Goal: Information Seeking & Learning: Learn about a topic

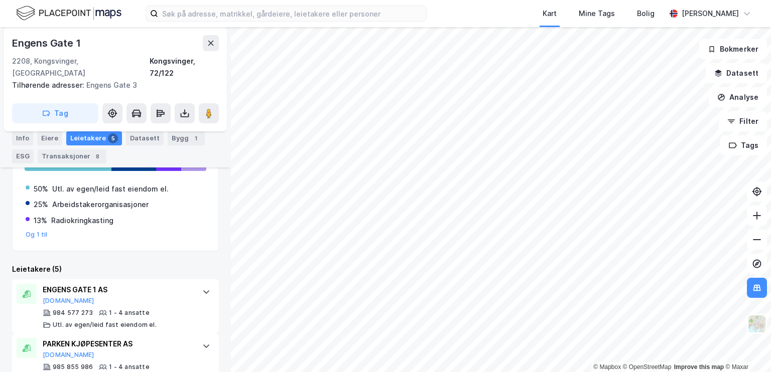
scroll to position [305, 0]
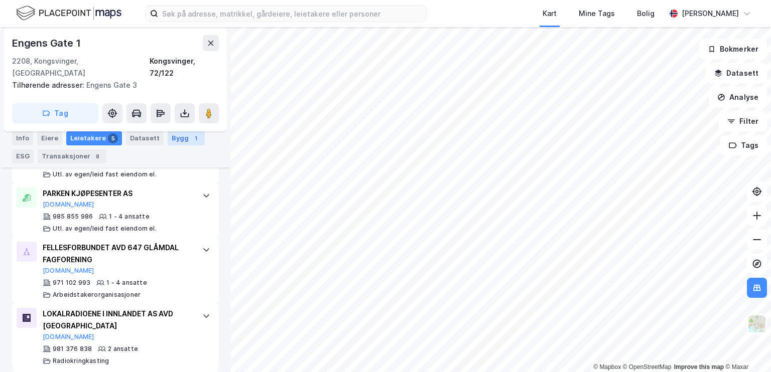
click at [191, 137] on div "1" at bounding box center [196, 138] width 10 height 10
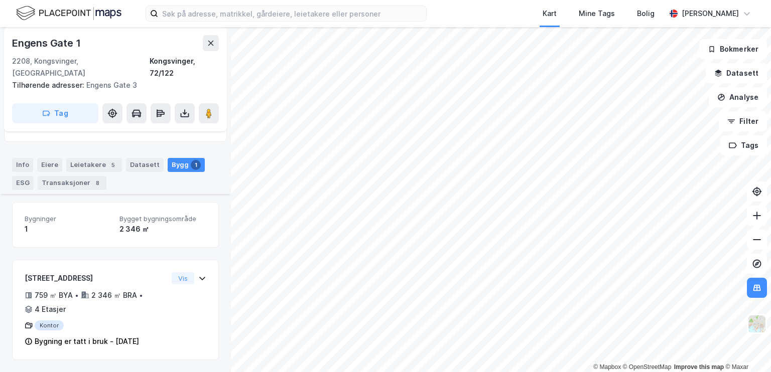
scroll to position [38, 0]
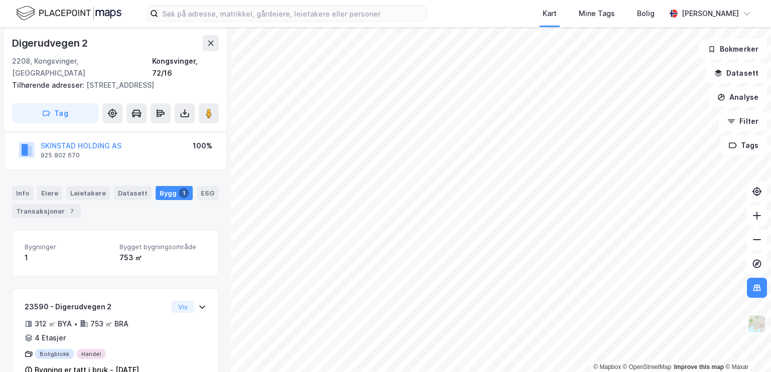
scroll to position [85, 0]
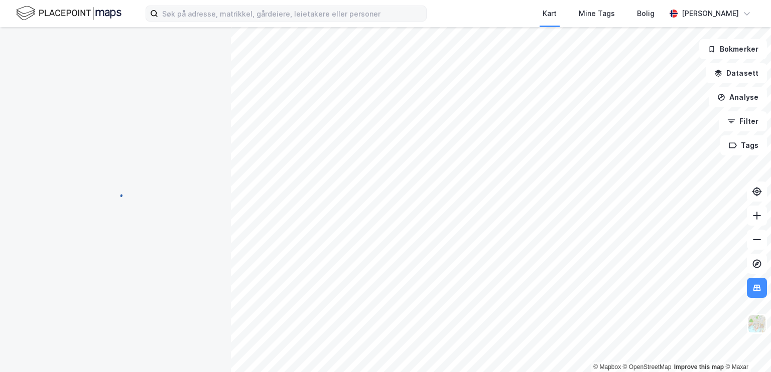
scroll to position [85, 0]
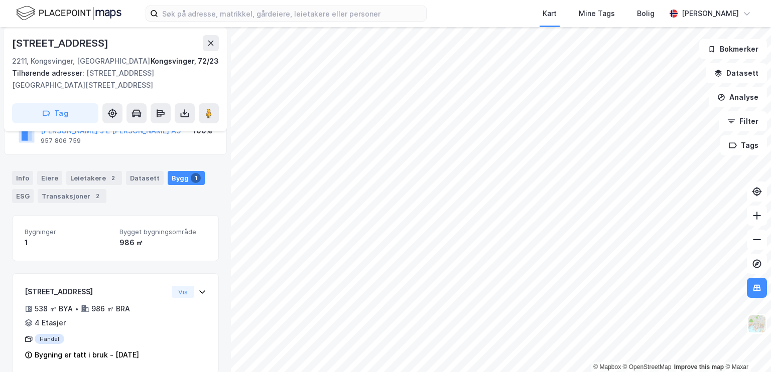
scroll to position [97, 0]
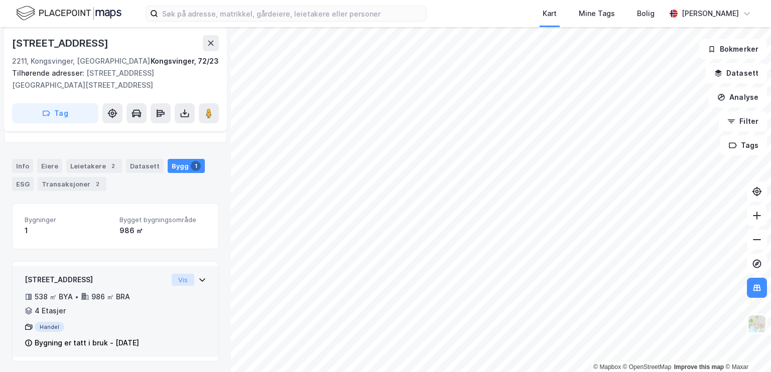
click at [172, 278] on button "Vis" at bounding box center [183, 280] width 23 height 12
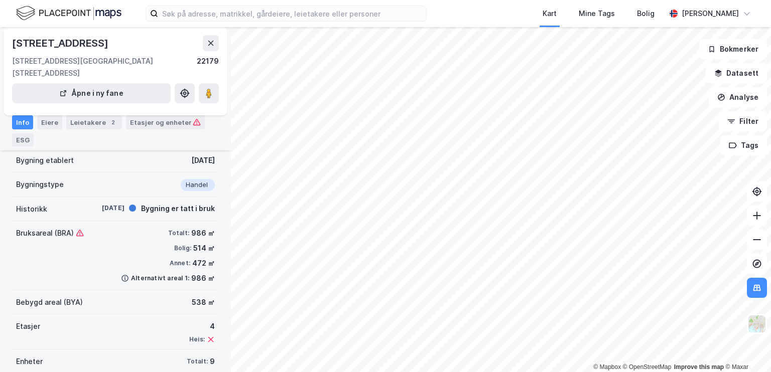
scroll to position [78, 0]
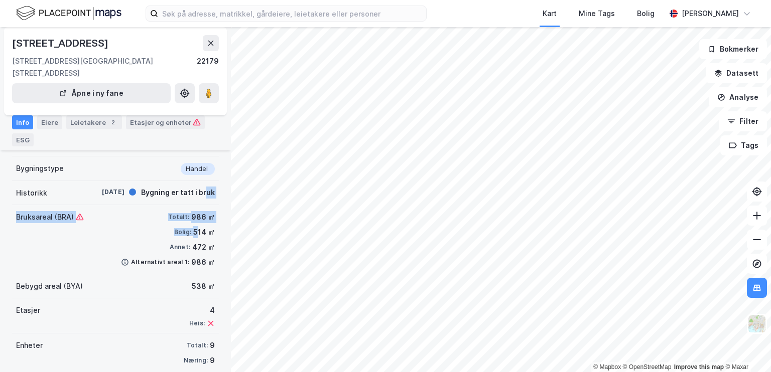
drag, startPoint x: 188, startPoint y: 215, endPoint x: 203, endPoint y: 160, distance: 57.1
click at [201, 164] on div "Bygning etablert 1. jan. 1900 Bygningstype Handel Historikk 1. jan. 1900 Bygnin…" at bounding box center [115, 252] width 207 height 240
click at [215, 88] on button at bounding box center [209, 93] width 20 height 20
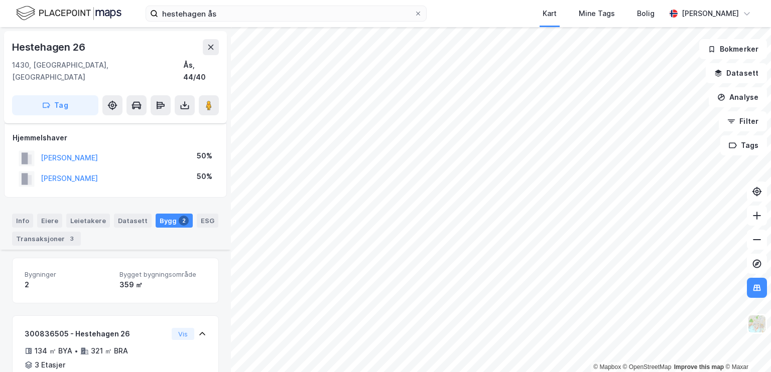
scroll to position [154, 0]
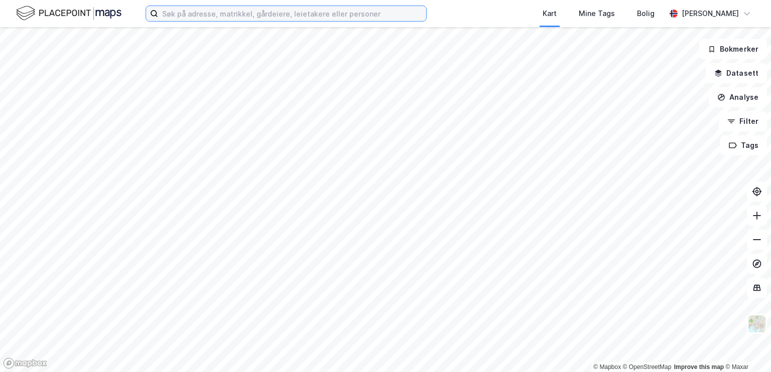
click at [184, 10] on input at bounding box center [292, 13] width 268 height 15
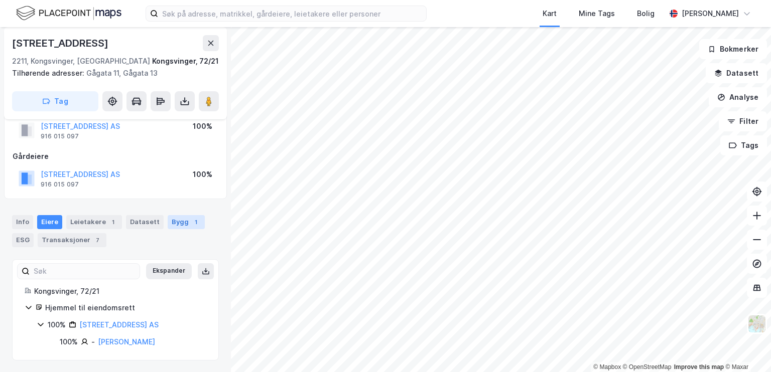
click at [173, 220] on div "Bygg 1" at bounding box center [186, 222] width 37 height 14
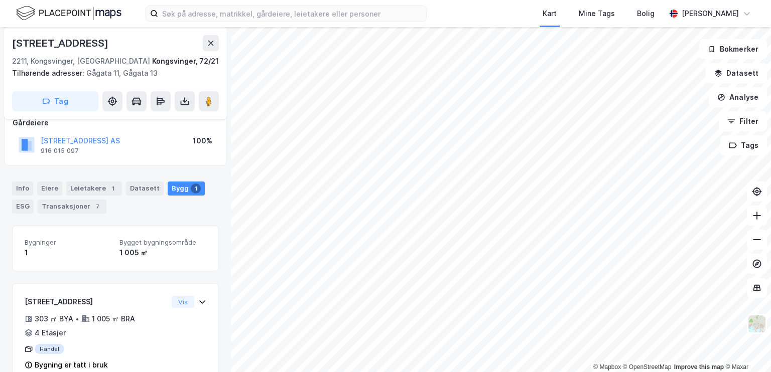
scroll to position [85, 0]
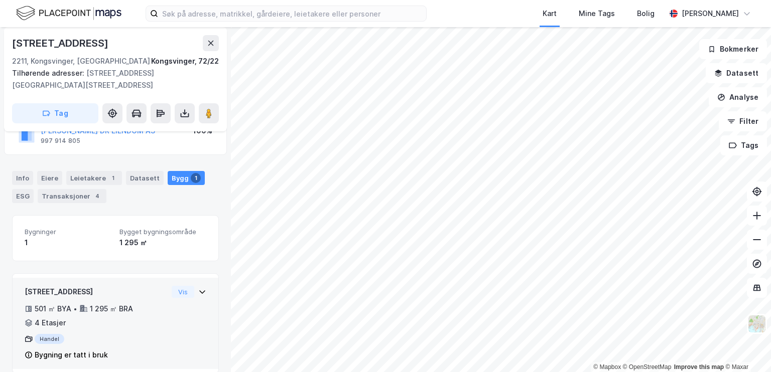
scroll to position [97, 0]
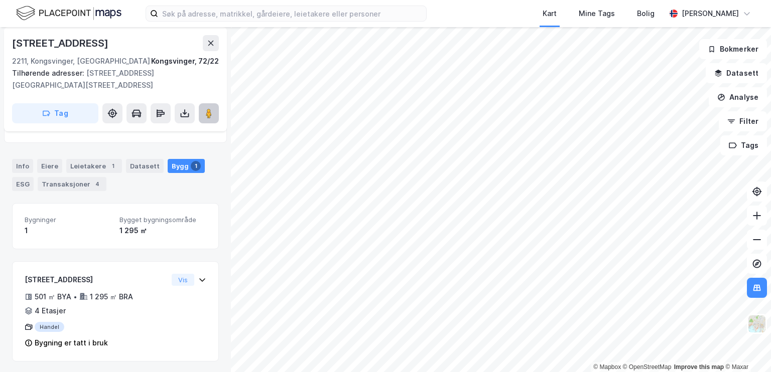
click at [204, 112] on icon at bounding box center [209, 113] width 10 height 10
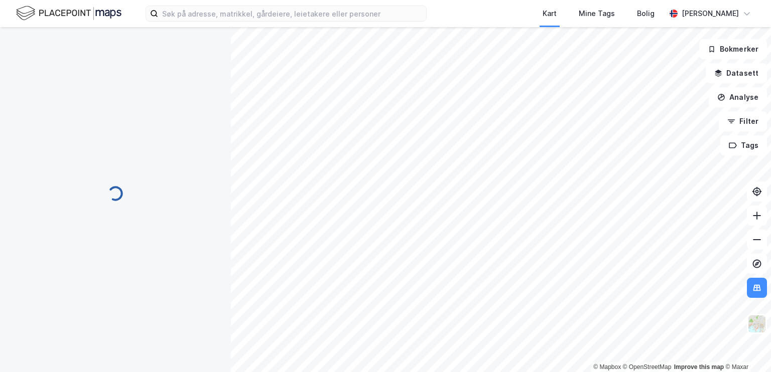
scroll to position [97, 0]
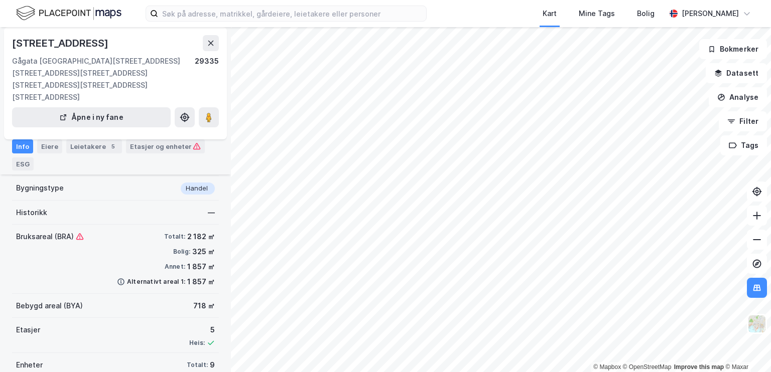
scroll to position [67, 0]
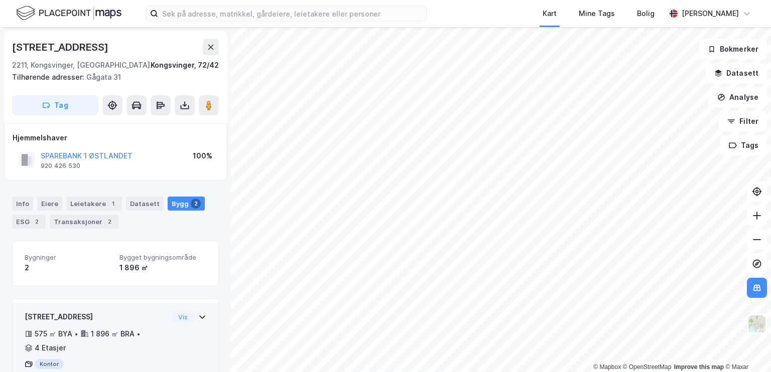
scroll to position [90, 0]
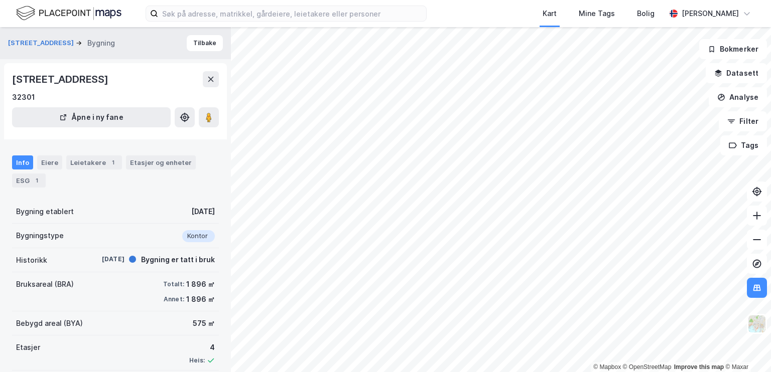
scroll to position [49, 0]
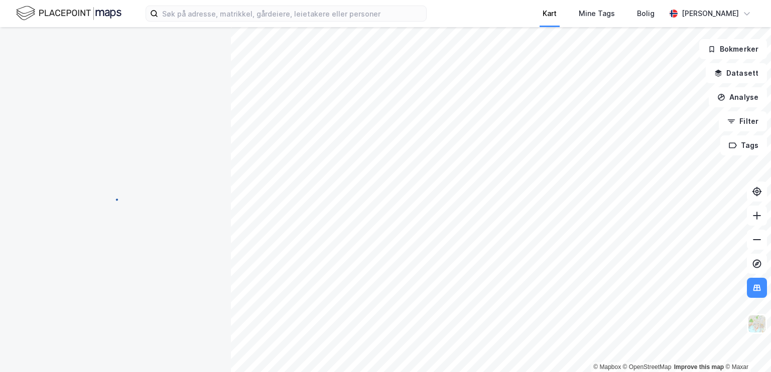
scroll to position [49, 0]
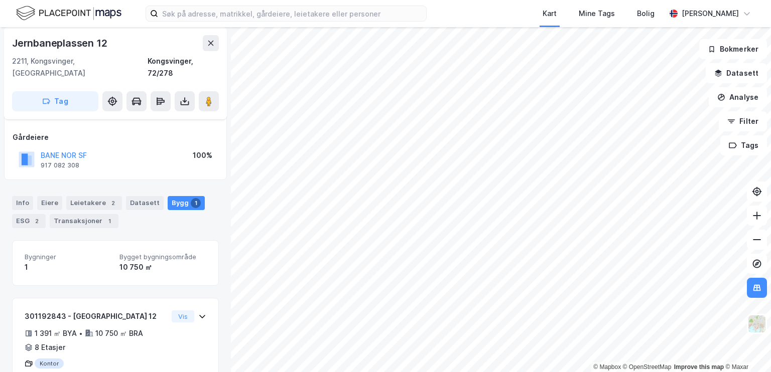
scroll to position [73, 0]
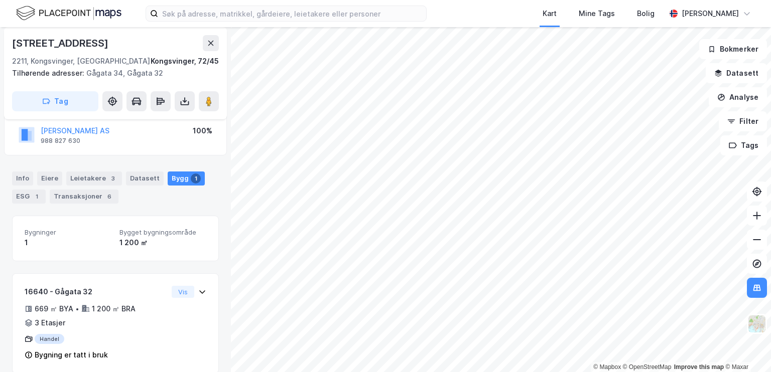
scroll to position [85, 0]
